Goal: Transaction & Acquisition: Obtain resource

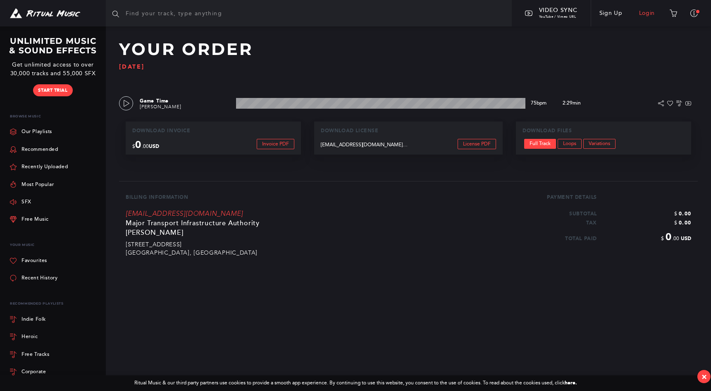
click at [646, 10] on link "Login" at bounding box center [647, 13] width 33 height 23
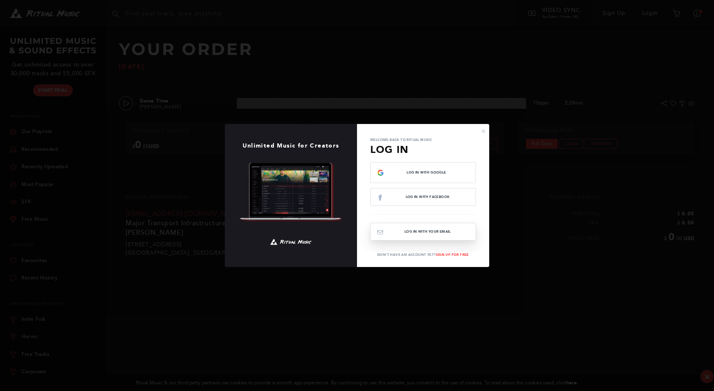
click at [432, 231] on button "Log In with your email" at bounding box center [423, 232] width 106 height 18
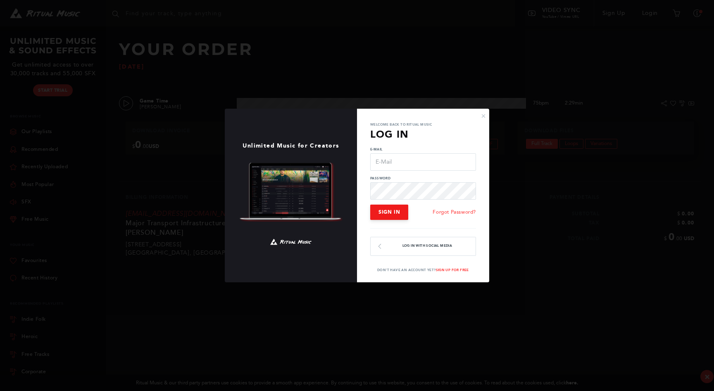
type input "[EMAIL_ADDRESS][DOMAIN_NAME]"
click at [394, 210] on span "Sign In" at bounding box center [389, 212] width 21 height 6
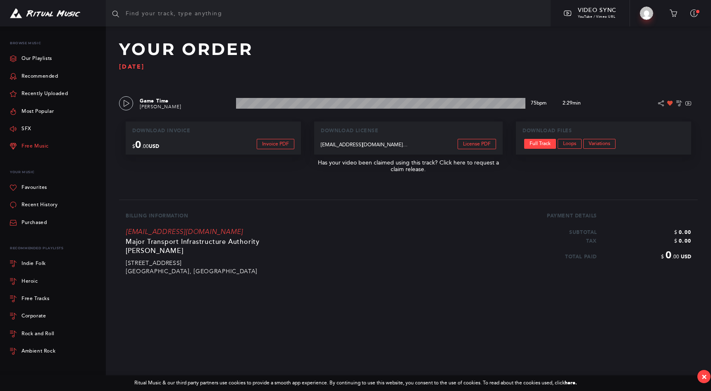
click at [33, 146] on link "Free Music" at bounding box center [29, 146] width 39 height 17
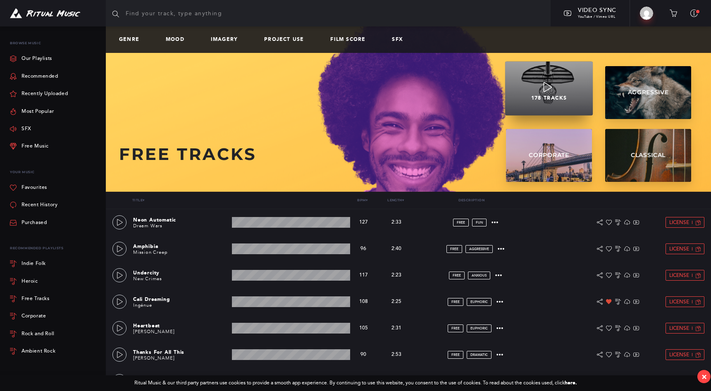
click at [549, 87] on icon at bounding box center [548, 87] width 10 height 10
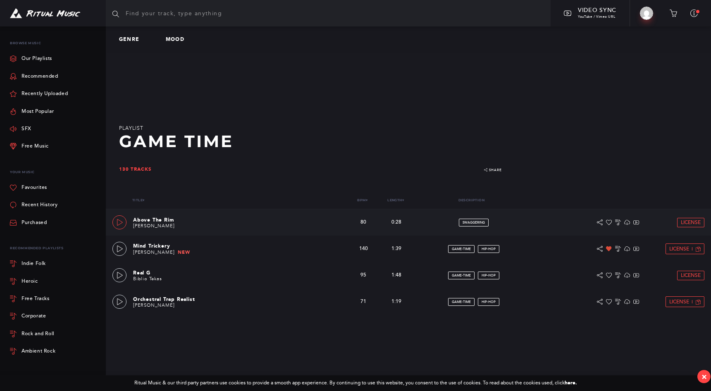
click at [120, 223] on icon at bounding box center [120, 222] width 7 height 7
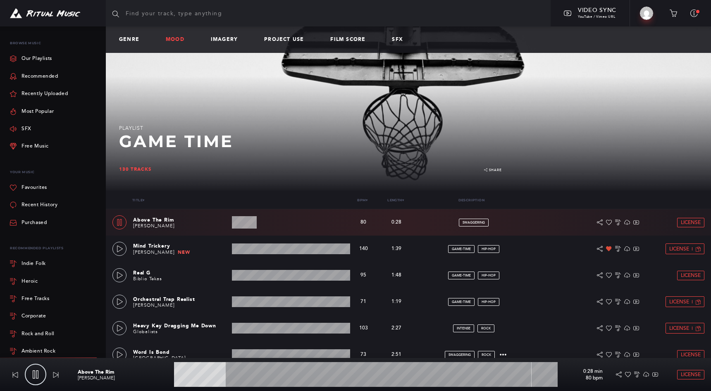
click at [173, 39] on link "Mood" at bounding box center [178, 40] width 25 height 6
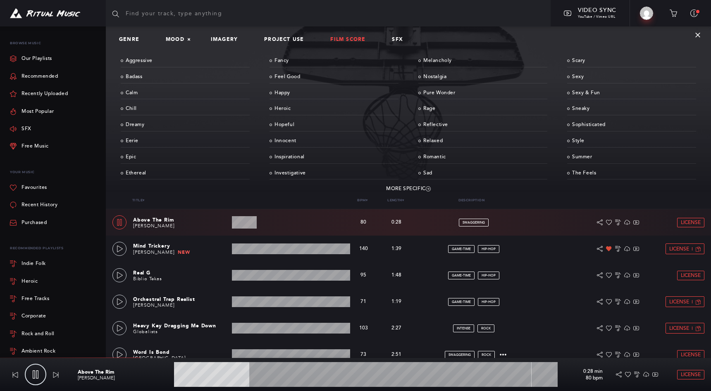
click at [348, 41] on link "Film Score" at bounding box center [351, 40] width 42 height 6
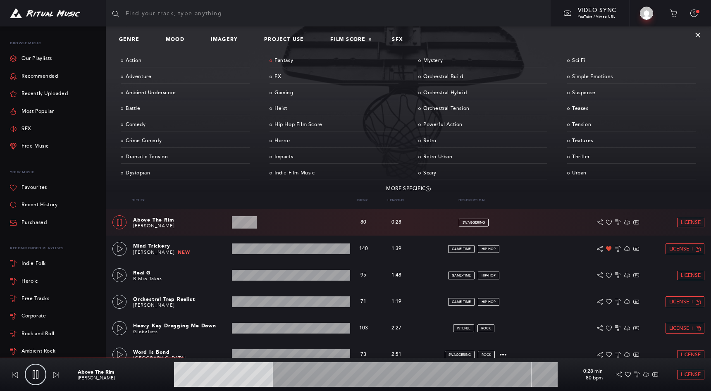
click at [286, 60] on link "Fantasy" at bounding box center [333, 61] width 129 height 13
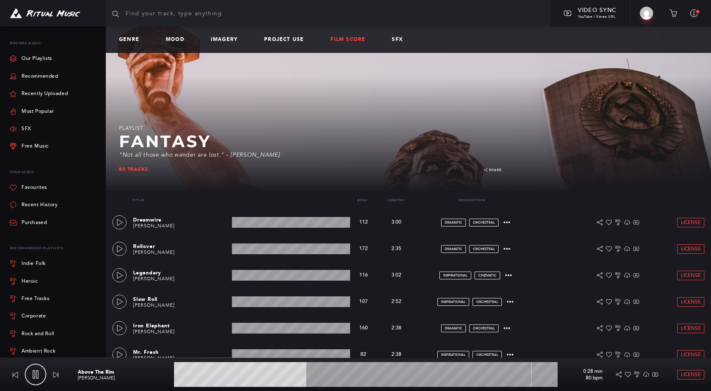
click at [343, 37] on link "Film Score" at bounding box center [351, 40] width 42 height 6
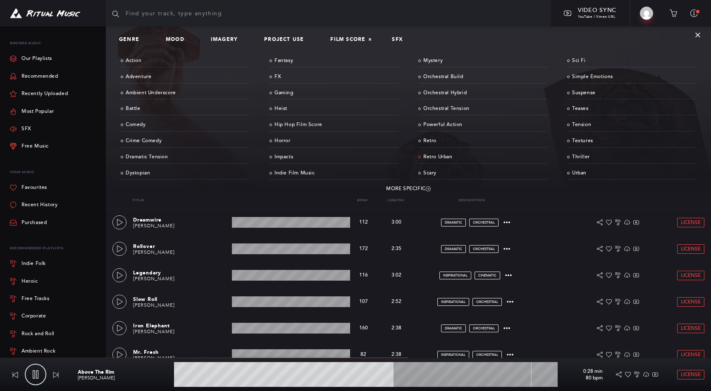
click at [434, 156] on link "Retro Urban" at bounding box center [482, 157] width 129 height 13
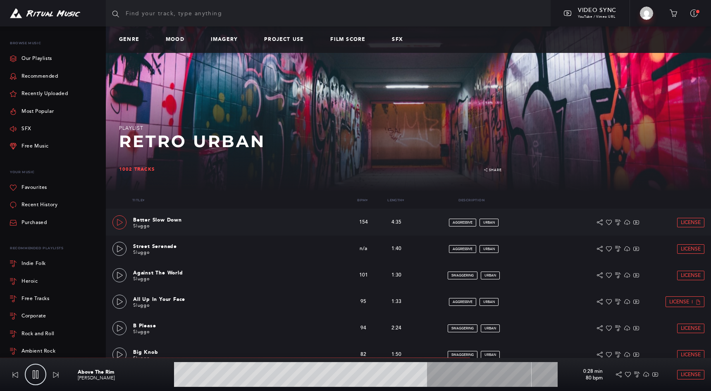
click at [121, 222] on icon at bounding box center [120, 222] width 7 height 7
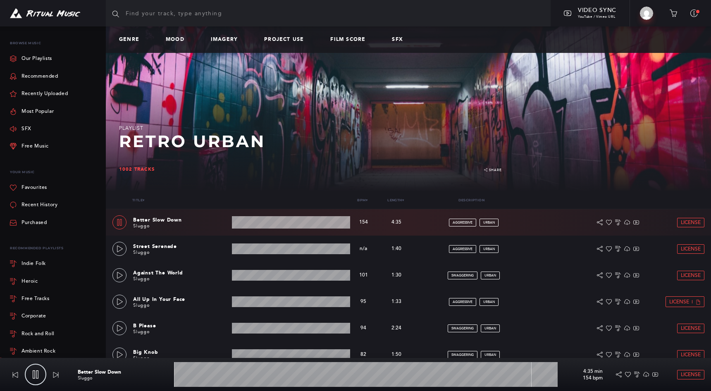
click at [253, 220] on wave at bounding box center [291, 222] width 118 height 12
click at [275, 224] on wave at bounding box center [291, 222] width 118 height 12
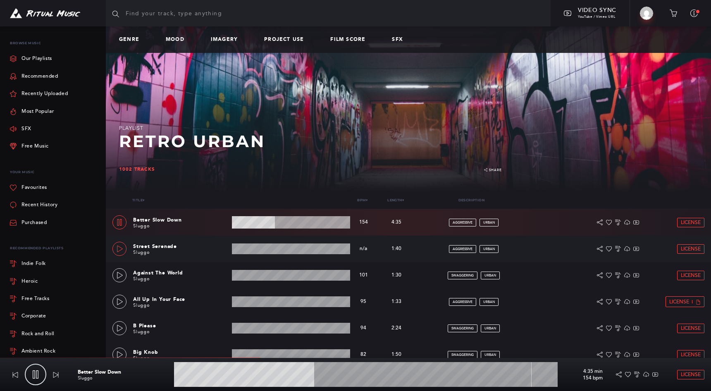
click at [119, 249] on icon at bounding box center [120, 249] width 7 height 7
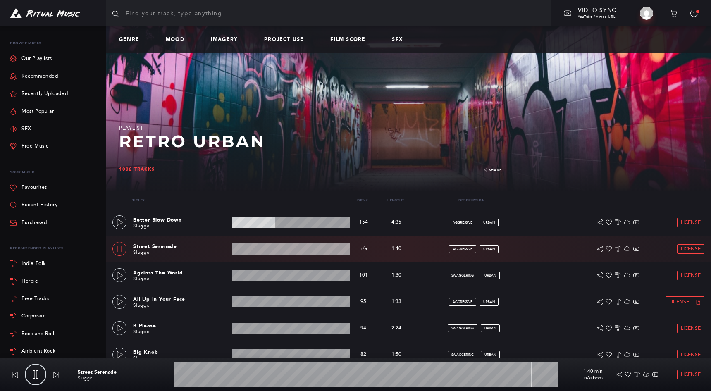
click at [245, 250] on wave at bounding box center [291, 249] width 118 height 12
click at [273, 250] on wave at bounding box center [291, 249] width 118 height 12
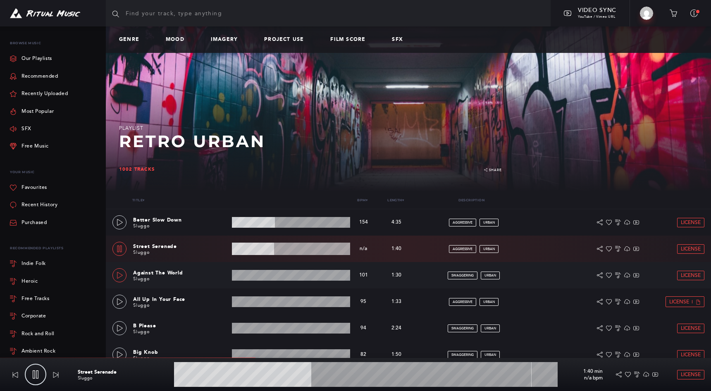
drag, startPoint x: 120, startPoint y: 274, endPoint x: 124, endPoint y: 275, distance: 4.6
click at [120, 274] on icon at bounding box center [120, 275] width 7 height 7
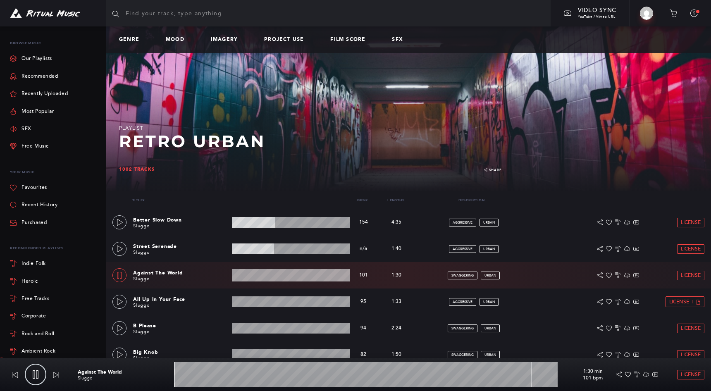
click at [258, 277] on wave at bounding box center [291, 275] width 118 height 12
click at [122, 300] on icon at bounding box center [120, 301] width 7 height 7
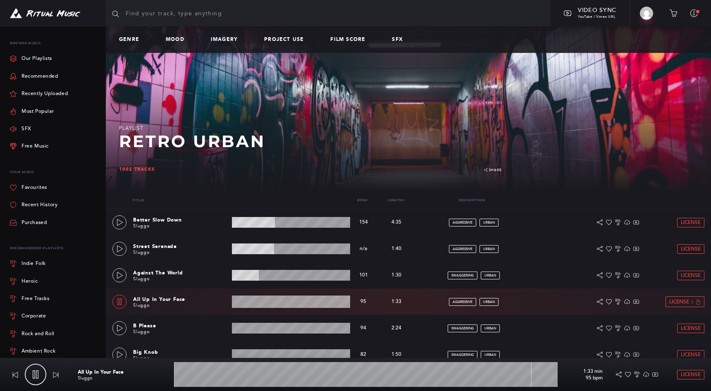
click at [254, 303] on wave at bounding box center [291, 302] width 118 height 12
click at [282, 303] on wave at bounding box center [291, 302] width 118 height 12
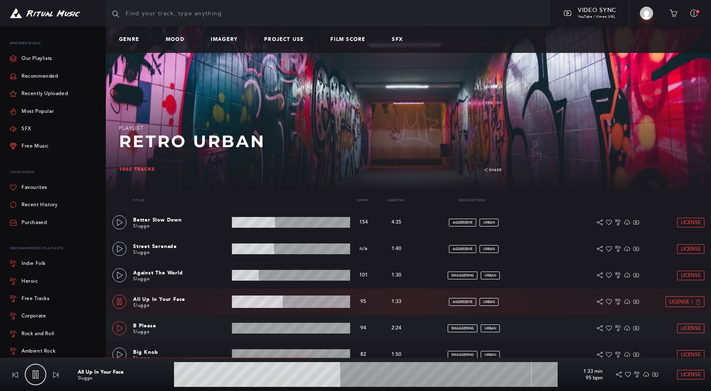
click at [117, 328] on icon at bounding box center [120, 328] width 7 height 7
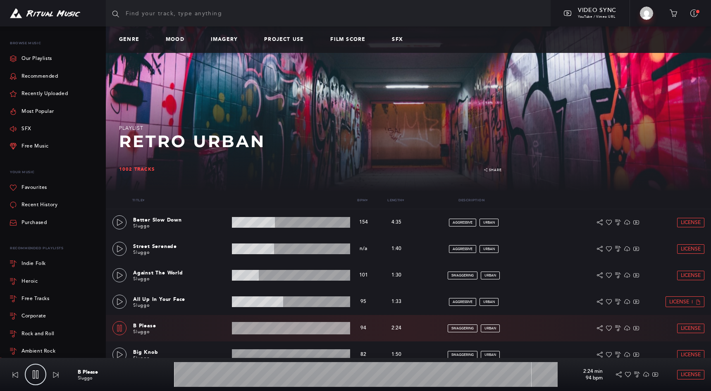
click at [265, 329] on wave at bounding box center [291, 328] width 118 height 12
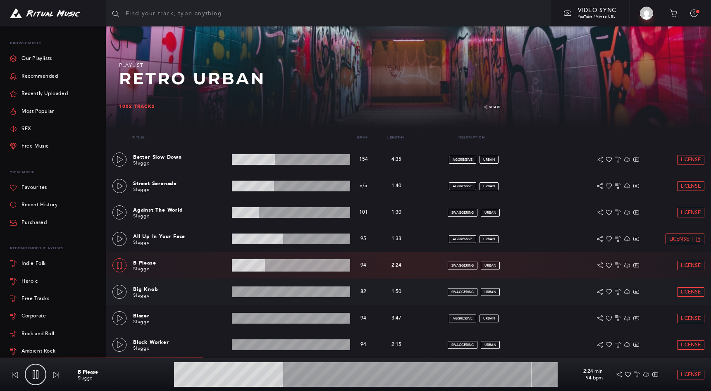
scroll to position [73, 0]
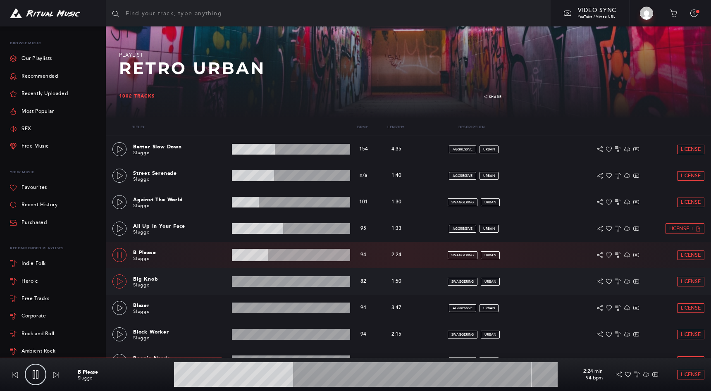
click at [120, 281] on icon at bounding box center [120, 281] width 7 height 7
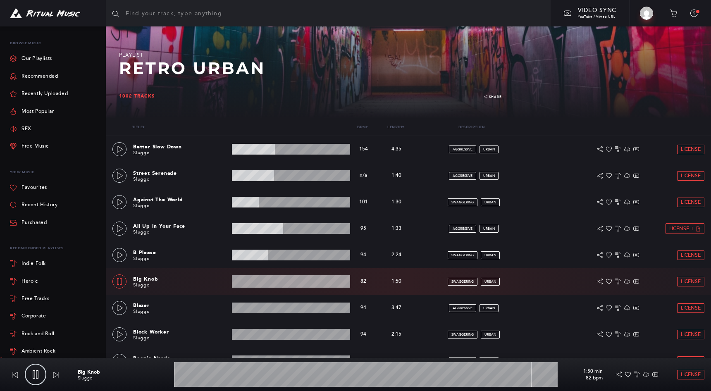
click at [260, 283] on wave at bounding box center [291, 281] width 118 height 12
click at [275, 283] on wave at bounding box center [291, 281] width 118 height 12
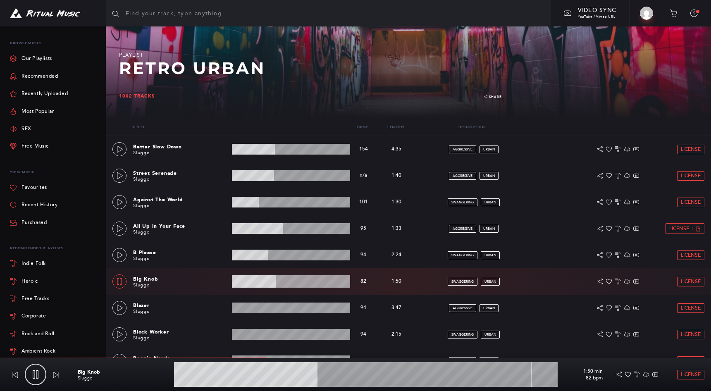
click at [249, 283] on wave at bounding box center [291, 281] width 118 height 12
click at [266, 284] on wave at bounding box center [291, 281] width 118 height 12
click at [310, 283] on wave at bounding box center [291, 281] width 118 height 12
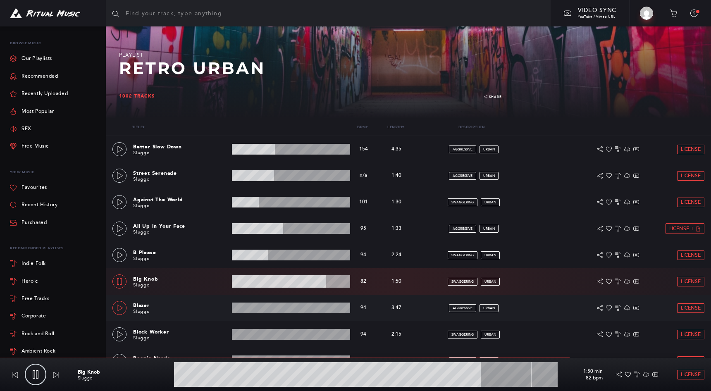
click at [120, 309] on icon at bounding box center [120, 308] width 6 height 7
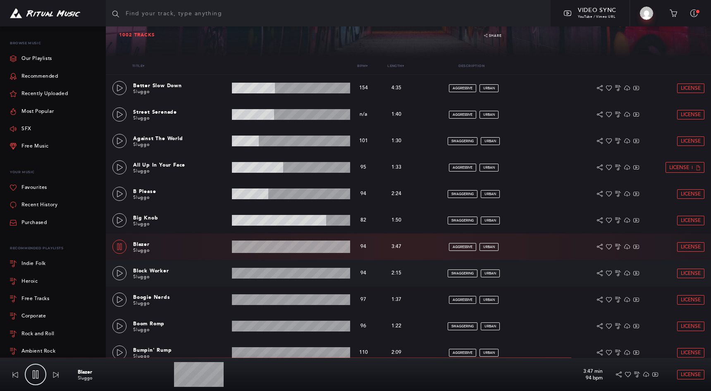
scroll to position [135, 0]
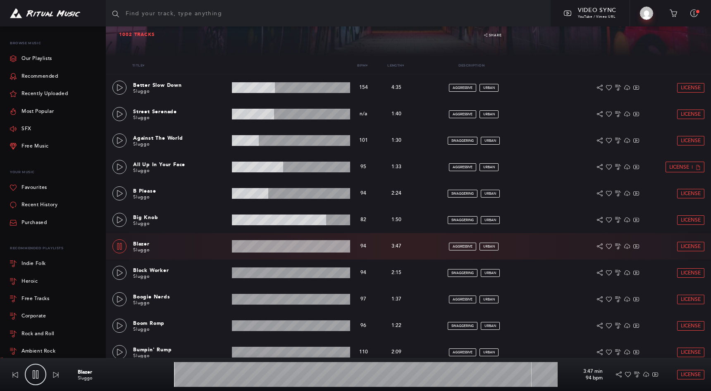
click at [259, 248] on wave at bounding box center [291, 246] width 118 height 12
click at [121, 273] on icon at bounding box center [120, 272] width 6 height 7
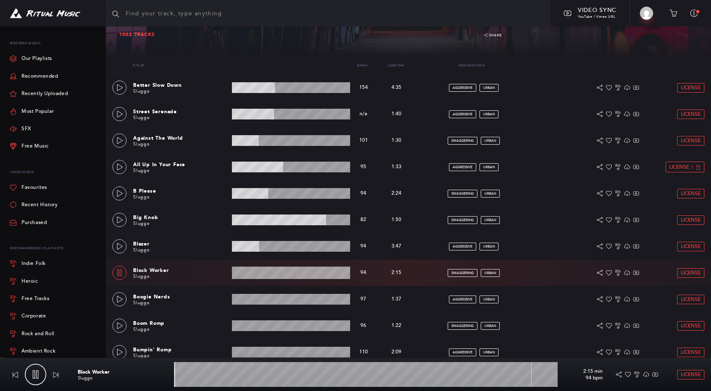
click at [275, 274] on wave at bounding box center [291, 273] width 118 height 12
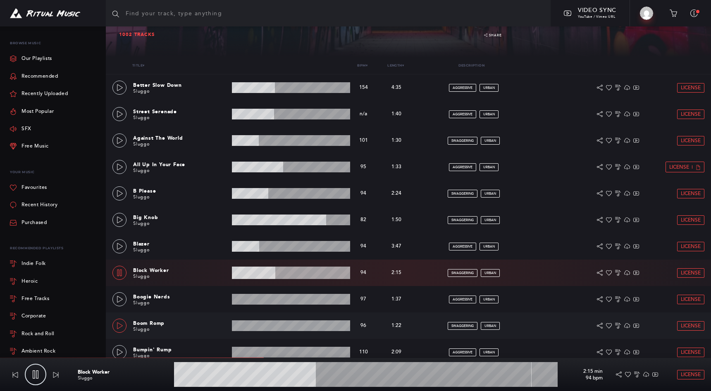
click at [122, 329] on icon at bounding box center [120, 325] width 7 height 7
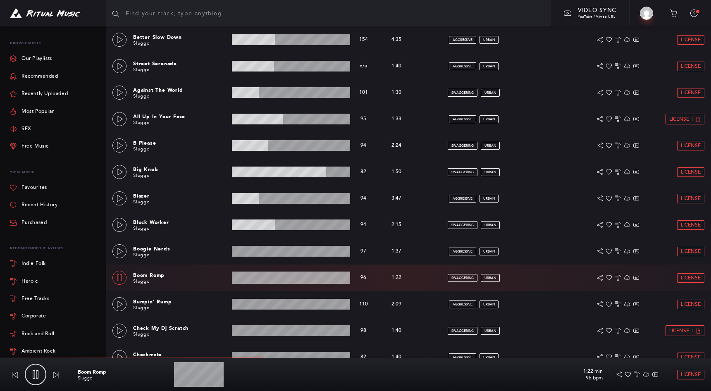
scroll to position [184, 0]
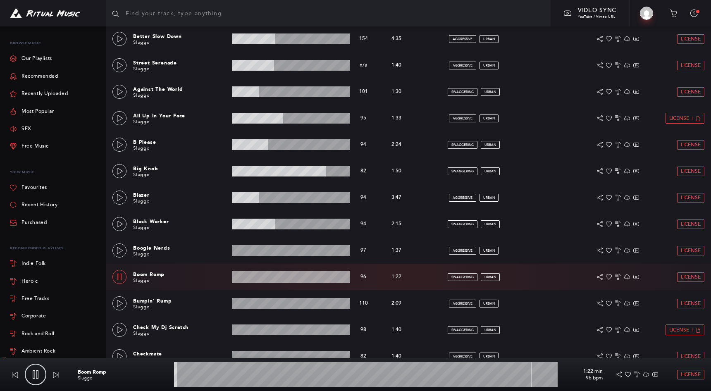
click at [267, 279] on wave at bounding box center [291, 277] width 118 height 12
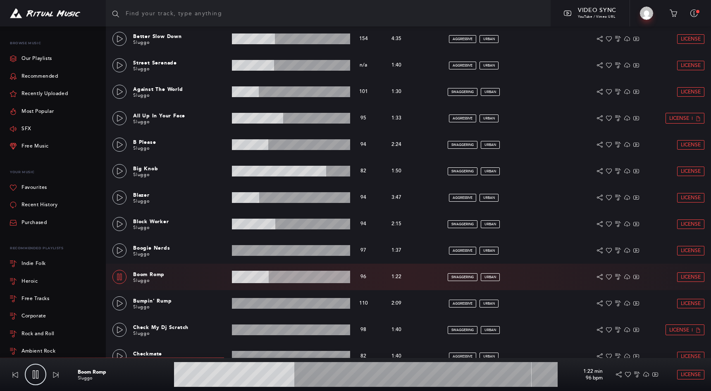
click at [287, 279] on wave at bounding box center [291, 277] width 118 height 12
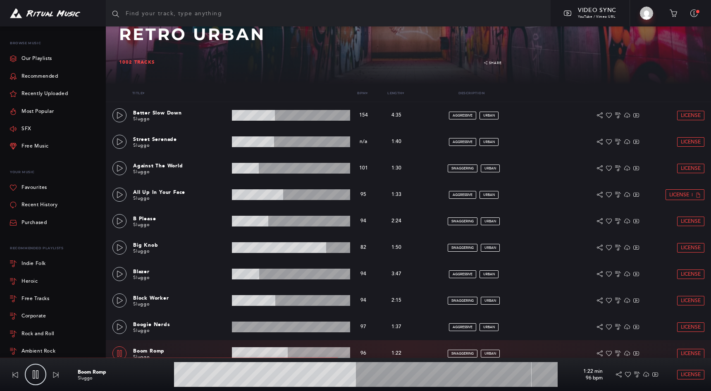
scroll to position [0, 0]
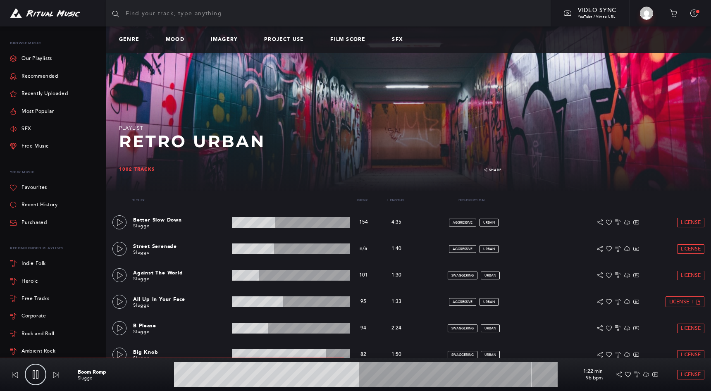
drag, startPoint x: 134, startPoint y: 16, endPoint x: 141, endPoint y: 14, distance: 7.3
click at [134, 16] on input "text" at bounding box center [328, 13] width 445 height 26
type input "49.41"
type input "a"
type input "49.53"
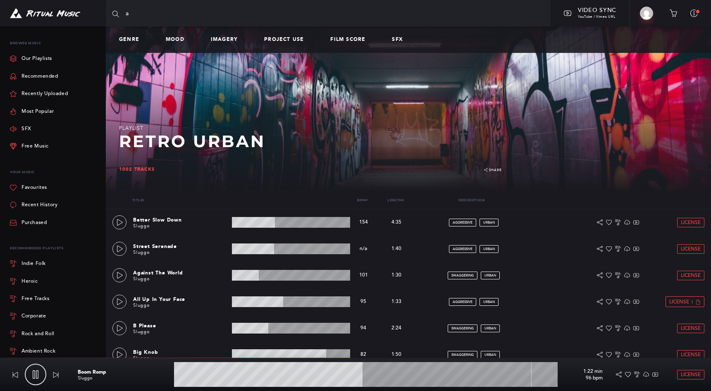
type input "an"
type input "49.63"
type input "ani"
type input "49.87"
type input "anim"
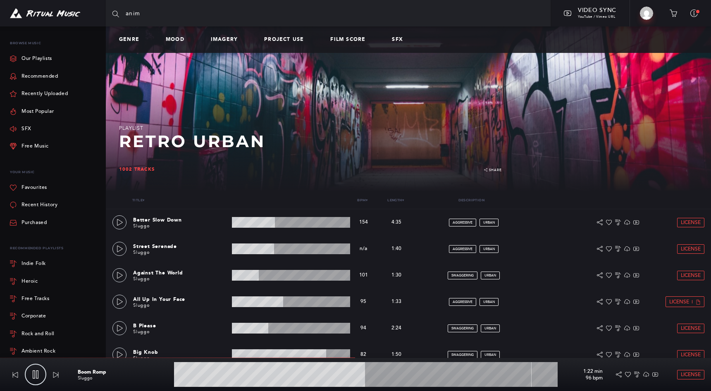
type input "49.98"
type input "anima"
type input "50.05"
type input "animat"
type input "50.16"
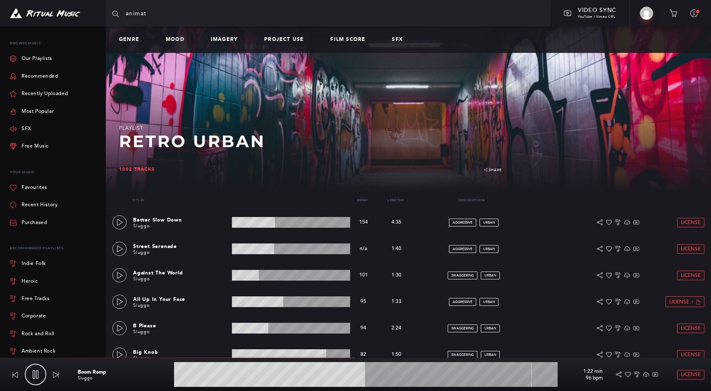
type input "animati"
type input "50.22"
type input "animatio"
type input "50.43"
type input "animation"
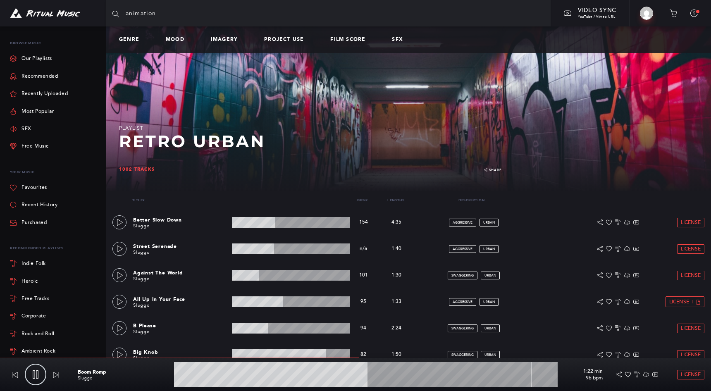
type input "50.56"
type input "animation"
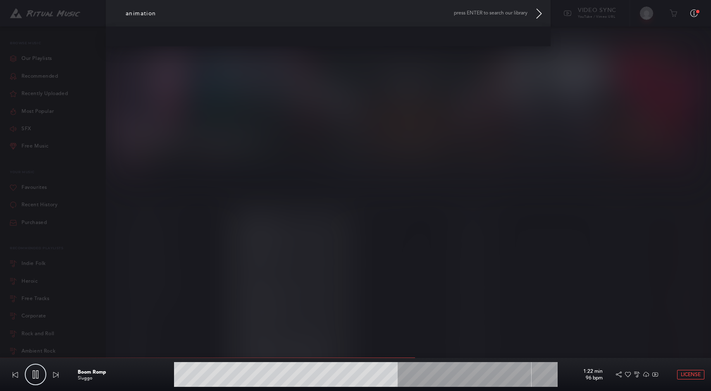
type input "58.63"
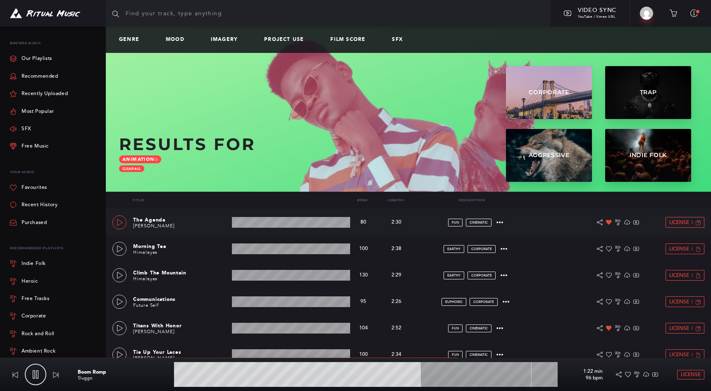
click at [120, 221] on icon at bounding box center [120, 222] width 7 height 7
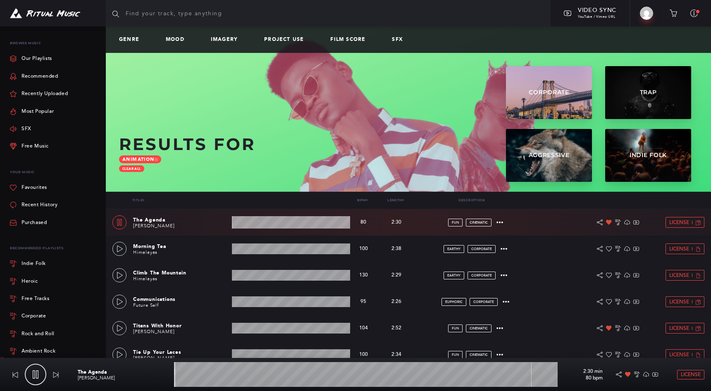
click at [258, 224] on wave at bounding box center [291, 222] width 118 height 12
click at [272, 223] on wave at bounding box center [291, 222] width 118 height 12
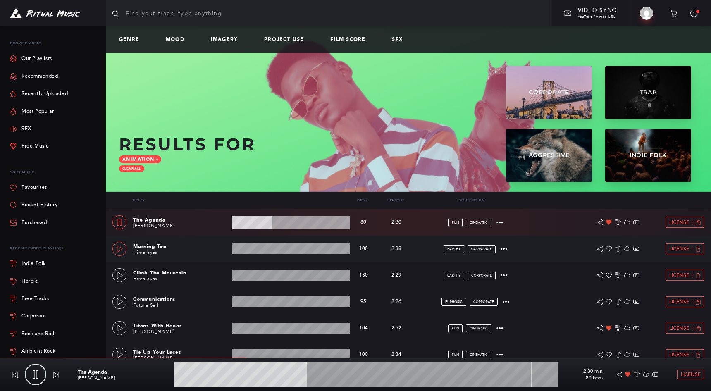
click at [119, 250] on icon at bounding box center [120, 249] width 6 height 7
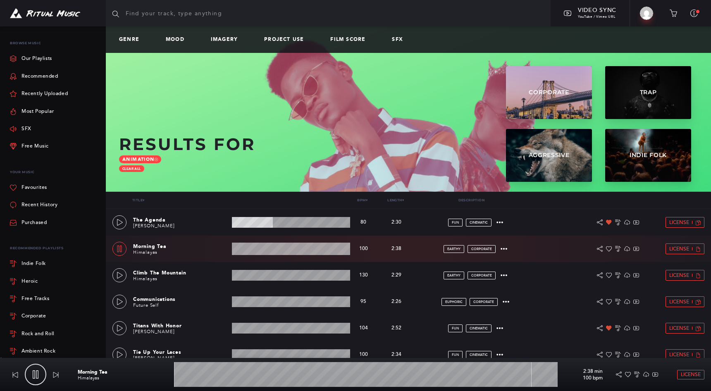
click at [255, 251] on wave at bounding box center [291, 249] width 118 height 12
click at [276, 251] on wave at bounding box center [291, 249] width 118 height 12
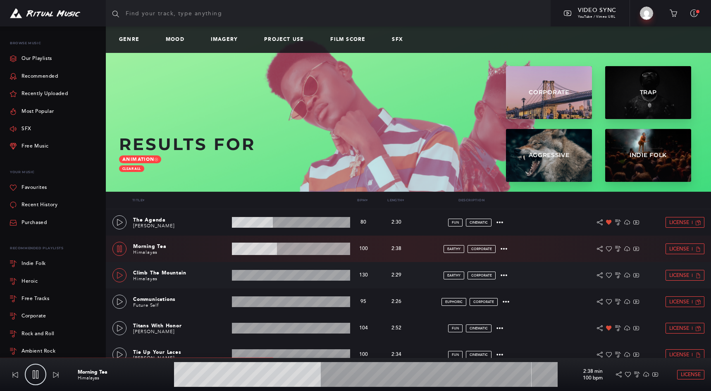
click at [114, 275] on link at bounding box center [119, 275] width 14 height 14
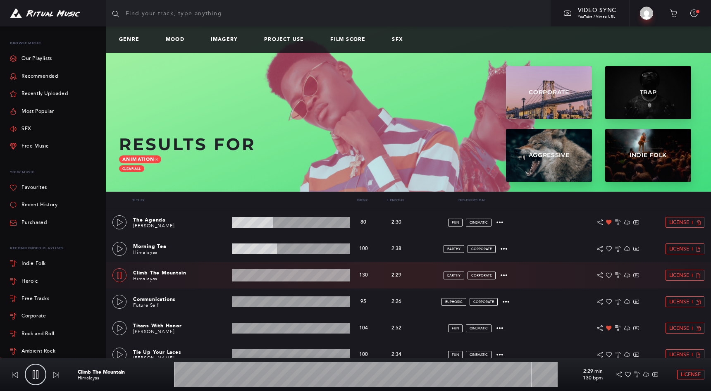
click at [258, 277] on wave at bounding box center [291, 275] width 118 height 12
click at [276, 276] on wave at bounding box center [291, 275] width 118 height 12
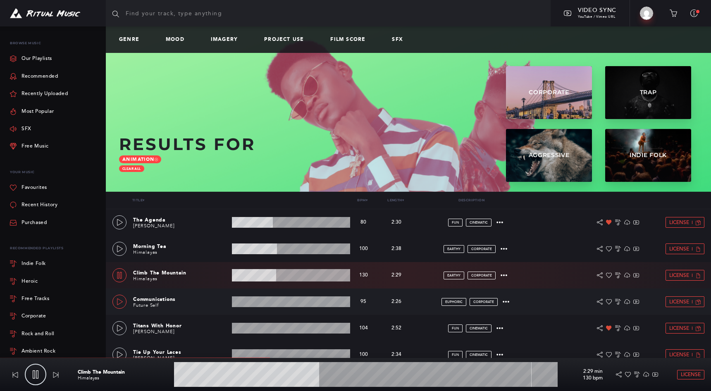
click at [118, 302] on icon at bounding box center [120, 301] width 7 height 7
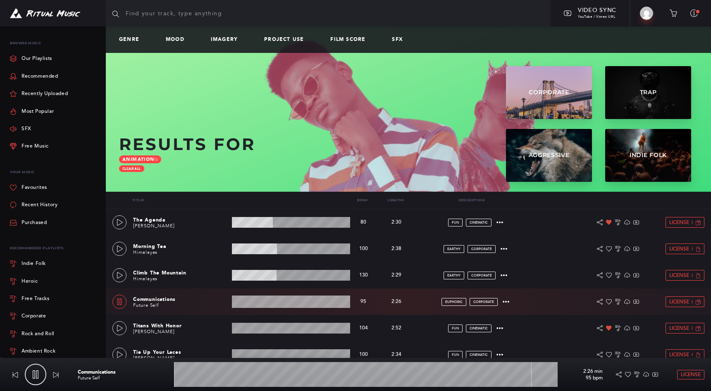
click at [253, 302] on wave at bounding box center [291, 302] width 118 height 12
drag, startPoint x: 276, startPoint y: 302, endPoint x: 112, endPoint y: 332, distance: 166.8
click at [276, 302] on wave at bounding box center [291, 302] width 118 height 12
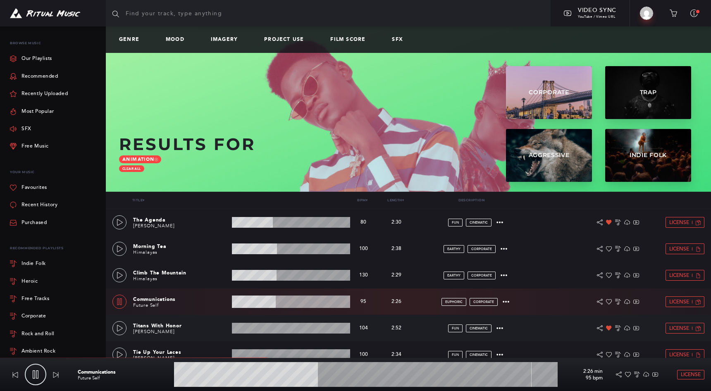
drag, startPoint x: 120, startPoint y: 328, endPoint x: 133, endPoint y: 320, distance: 15.2
click at [121, 328] on icon at bounding box center [120, 328] width 7 height 7
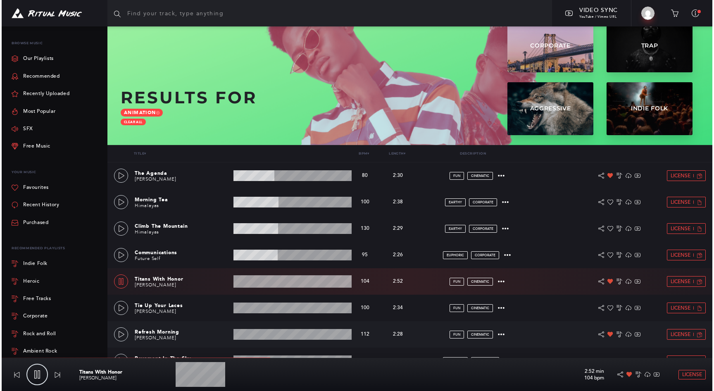
scroll to position [93, 0]
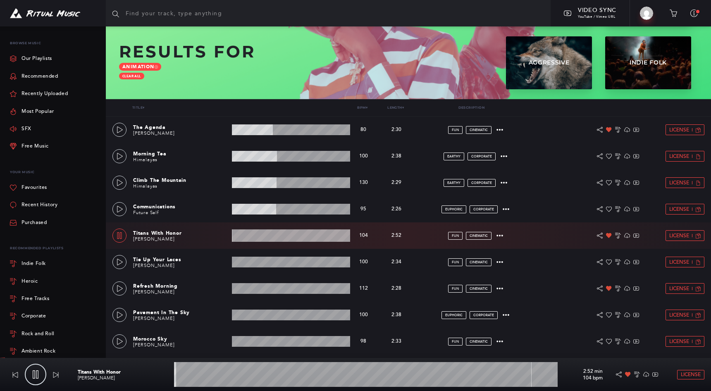
click at [263, 238] on wave at bounding box center [291, 235] width 118 height 12
click at [248, 238] on wave at bounding box center [291, 235] width 118 height 12
click at [680, 236] on span "License" at bounding box center [679, 235] width 20 height 5
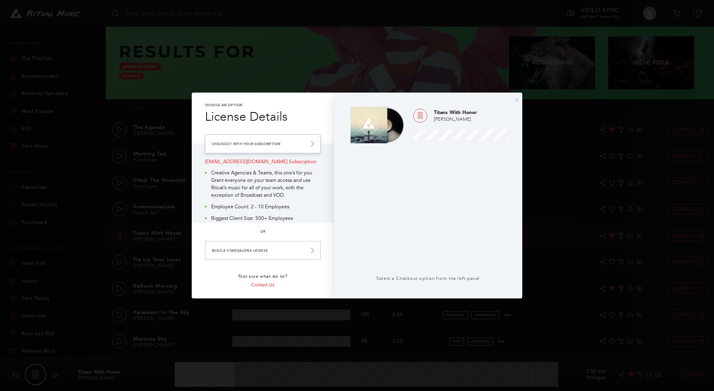
click at [283, 145] on link "Checkout with your Subscription" at bounding box center [263, 143] width 116 height 19
click at [284, 143] on link "Checkout with your Subscription" at bounding box center [263, 143] width 116 height 19
click at [265, 143] on link "Checkout with your Subscription" at bounding box center [263, 143] width 116 height 19
click at [279, 143] on link "Checkout with your Subscription" at bounding box center [263, 143] width 116 height 19
click at [285, 142] on link "Checkout with your Subscription" at bounding box center [263, 143] width 116 height 19
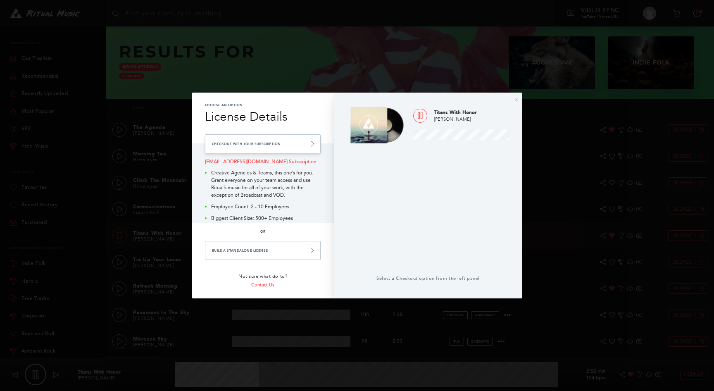
click at [285, 142] on link "Checkout with your Subscription" at bounding box center [263, 143] width 116 height 19
type input "31.22"
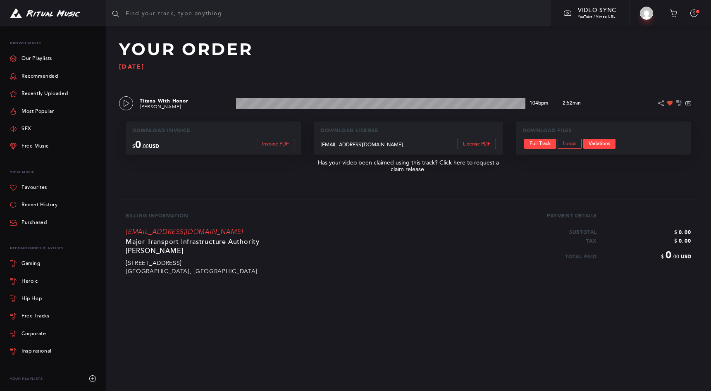
click at [597, 142] on link "Variations" at bounding box center [599, 144] width 32 height 10
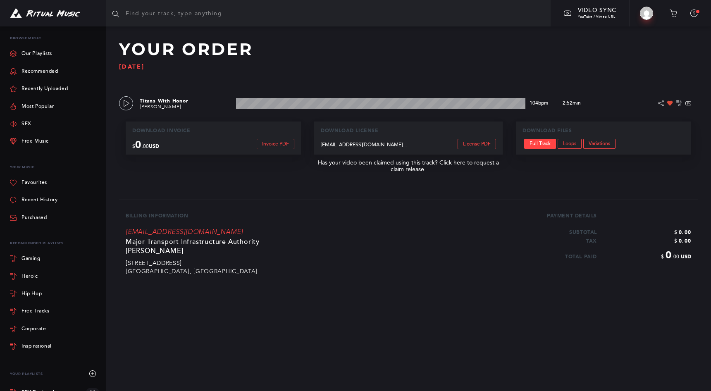
click at [281, 103] on wave at bounding box center [380, 103] width 289 height 11
click at [277, 107] on wave at bounding box center [380, 103] width 289 height 11
